Goal: Transaction & Acquisition: Obtain resource

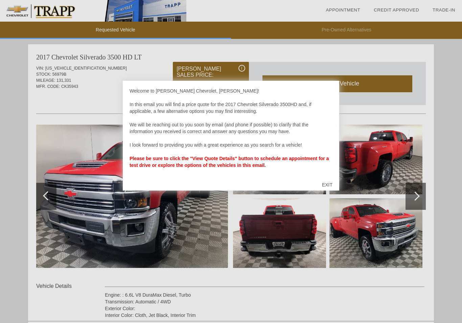
click at [330, 185] on div "EXIT" at bounding box center [327, 185] width 24 height 20
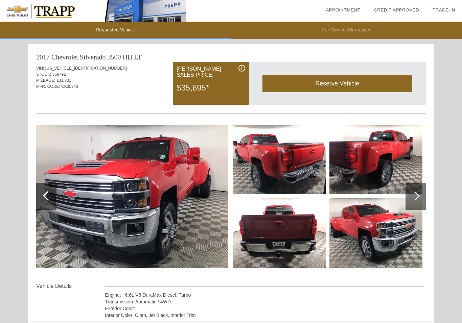
click at [412, 200] on div at bounding box center [415, 196] width 20 height 27
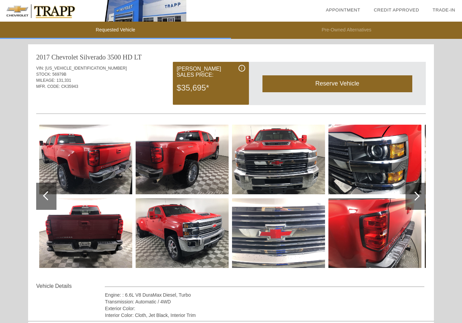
click at [413, 204] on div at bounding box center [415, 196] width 20 height 27
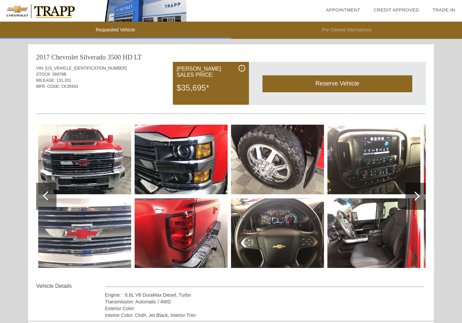
click at [373, 235] on img at bounding box center [373, 233] width 93 height 70
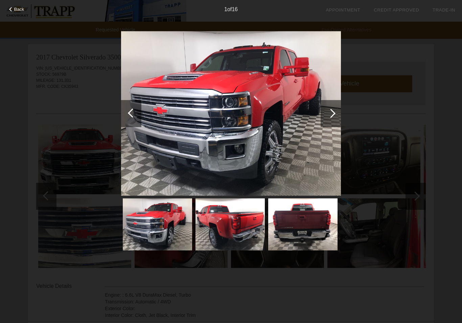
click at [331, 120] on div at bounding box center [331, 113] width 20 height 27
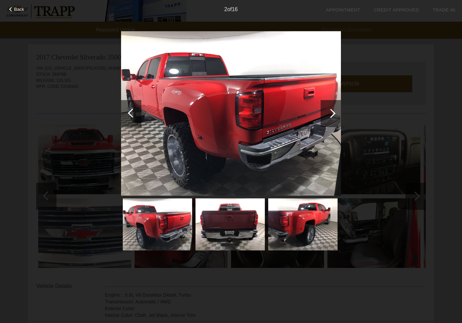
click at [331, 118] on div at bounding box center [331, 113] width 20 height 27
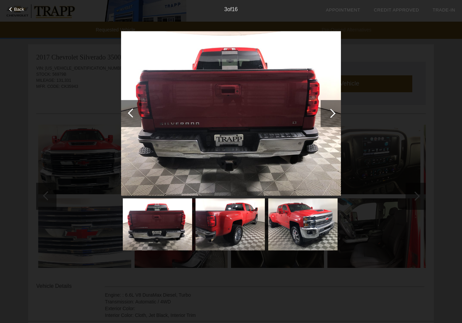
click at [341, 115] on div at bounding box center [331, 113] width 20 height 27
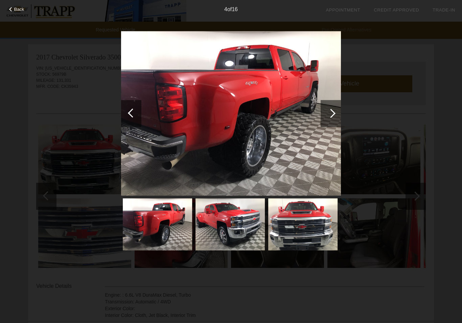
click at [340, 118] on div at bounding box center [331, 113] width 20 height 27
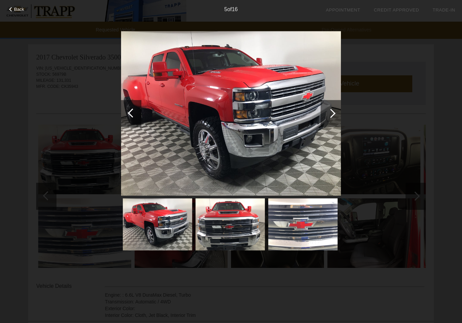
click at [336, 117] on div at bounding box center [331, 113] width 20 height 27
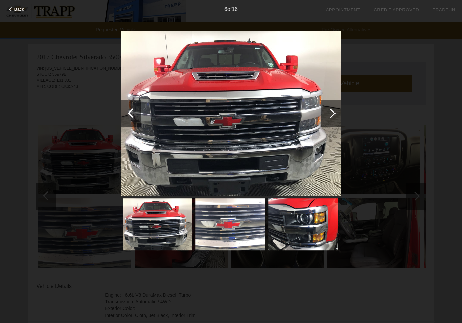
click at [337, 117] on div at bounding box center [331, 113] width 20 height 27
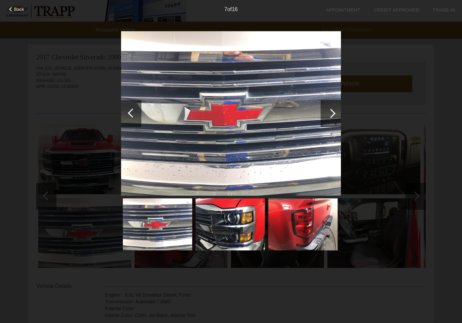
click at [340, 113] on div at bounding box center [331, 113] width 20 height 27
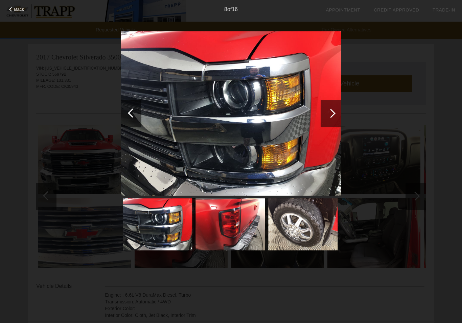
click at [339, 113] on div at bounding box center [331, 113] width 20 height 27
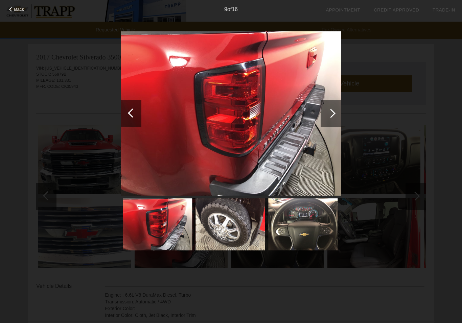
click at [339, 116] on div at bounding box center [331, 113] width 20 height 27
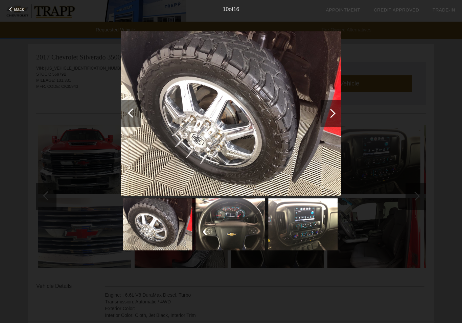
click at [337, 116] on div at bounding box center [331, 113] width 20 height 27
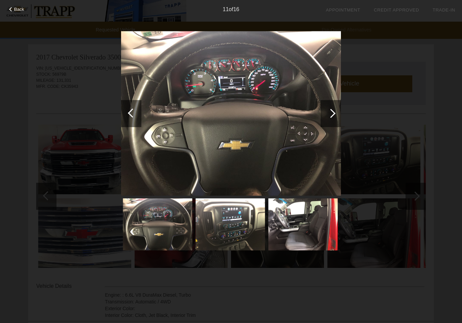
click at [338, 114] on div at bounding box center [331, 113] width 20 height 27
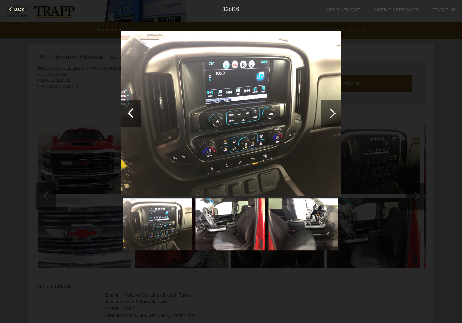
click at [340, 111] on div at bounding box center [331, 113] width 20 height 27
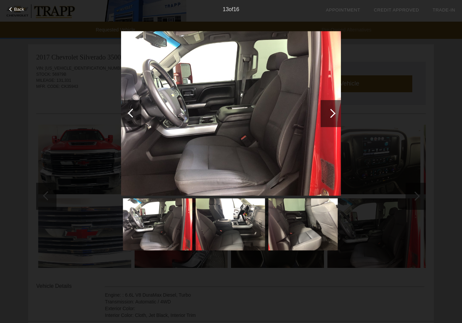
click at [337, 118] on div at bounding box center [331, 113] width 20 height 27
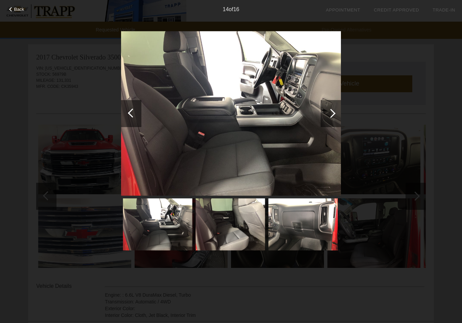
click at [341, 119] on div at bounding box center [331, 113] width 20 height 27
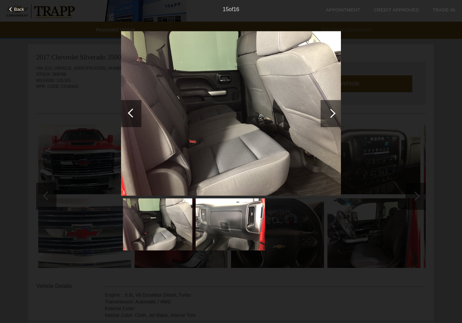
click at [338, 116] on div at bounding box center [331, 113] width 20 height 27
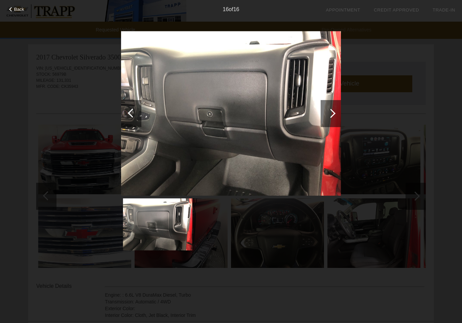
click at [340, 117] on div at bounding box center [331, 113] width 20 height 27
click at [341, 113] on div at bounding box center [331, 113] width 20 height 27
click at [335, 115] on div at bounding box center [331, 113] width 20 height 27
click at [333, 118] on div at bounding box center [331, 113] width 20 height 27
